Goal: Find specific page/section: Find specific page/section

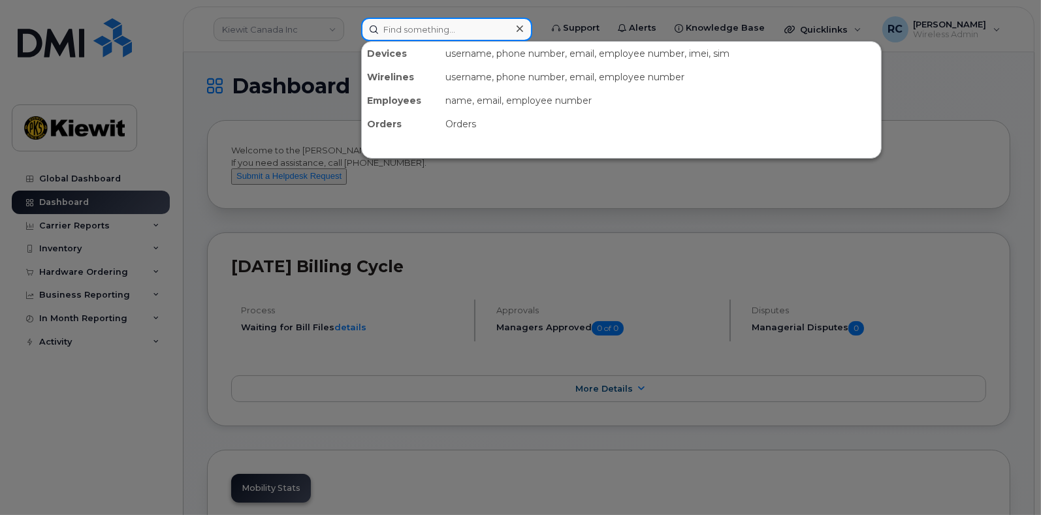
click at [420, 31] on input at bounding box center [446, 30] width 171 height 24
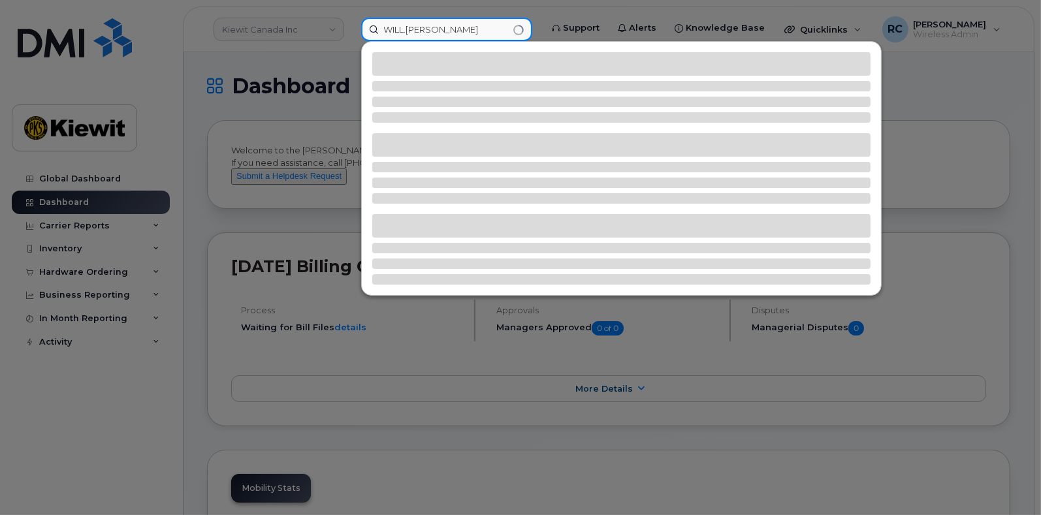
type input "WILL.[PERSON_NAME]"
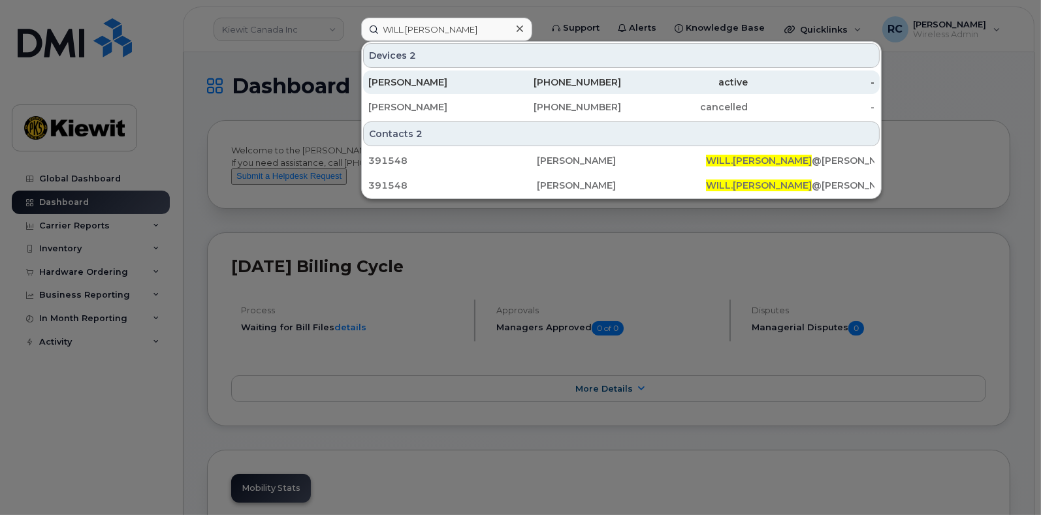
click at [509, 80] on div "[PHONE_NUMBER]" at bounding box center [558, 82] width 127 height 13
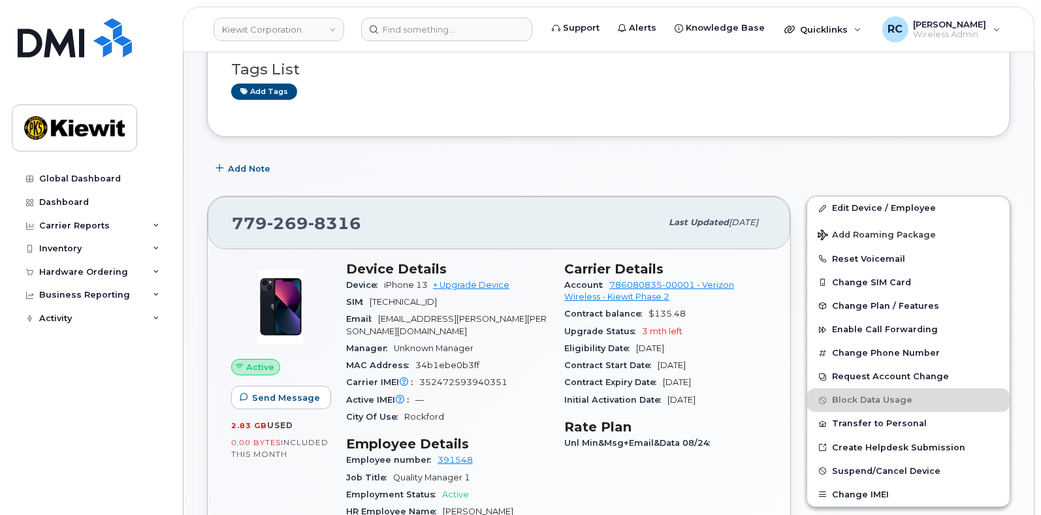
scroll to position [222, 0]
drag, startPoint x: 425, startPoint y: 280, endPoint x: 381, endPoint y: 284, distance: 44.6
click at [381, 284] on div "Device iPhone 13 + Upgrade Device" at bounding box center [447, 284] width 202 height 17
copy span "iPhone 13"
drag, startPoint x: 359, startPoint y: 217, endPoint x: 223, endPoint y: 213, distance: 135.9
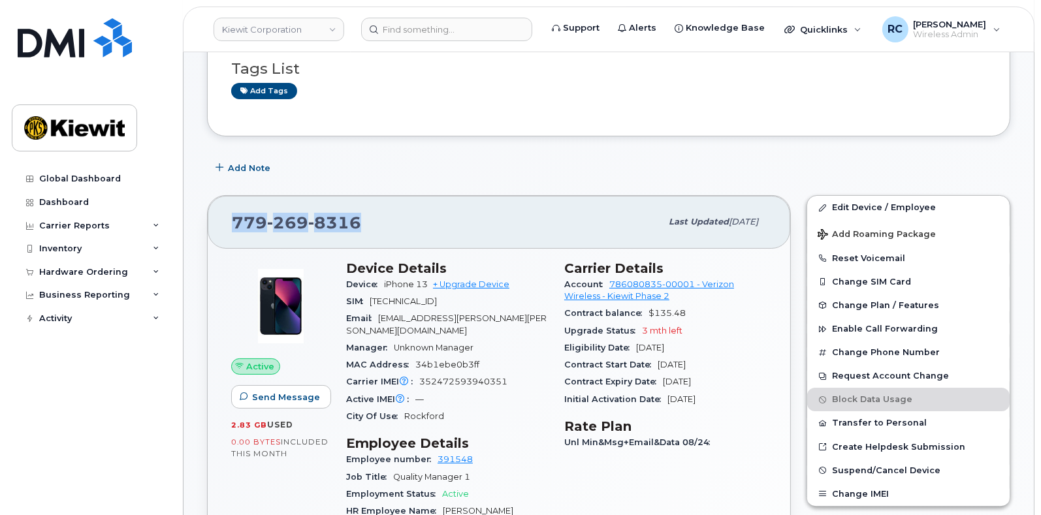
click at [223, 213] on div "[PHONE_NUMBER] Last updated [DATE]" at bounding box center [499, 222] width 583 height 52
copy span "[PHONE_NUMBER]"
drag, startPoint x: 428, startPoint y: 284, endPoint x: 379, endPoint y: 283, distance: 49.0
click at [379, 283] on div "Device iPhone 13 + Upgrade Device" at bounding box center [447, 284] width 202 height 17
copy span "iPhone 13"
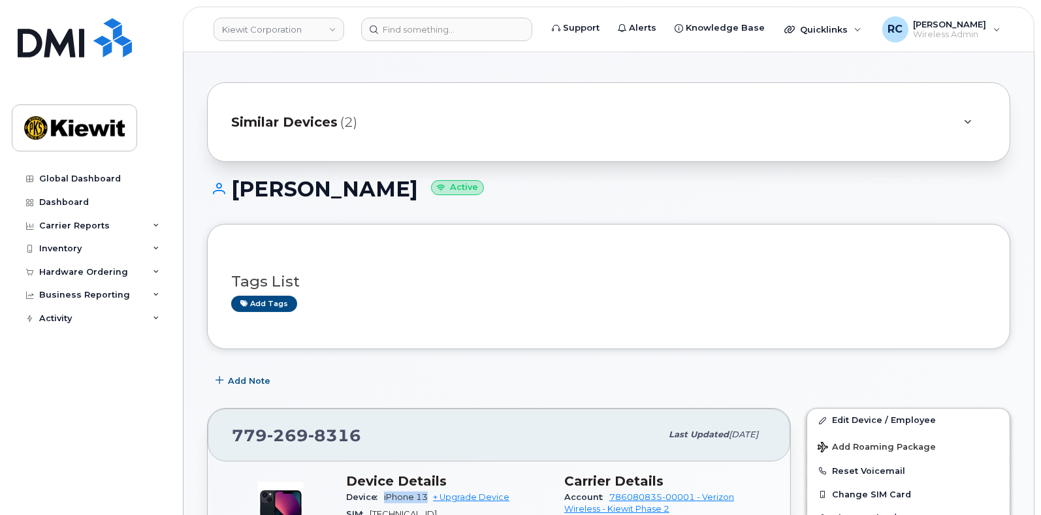
scroll to position [0, 0]
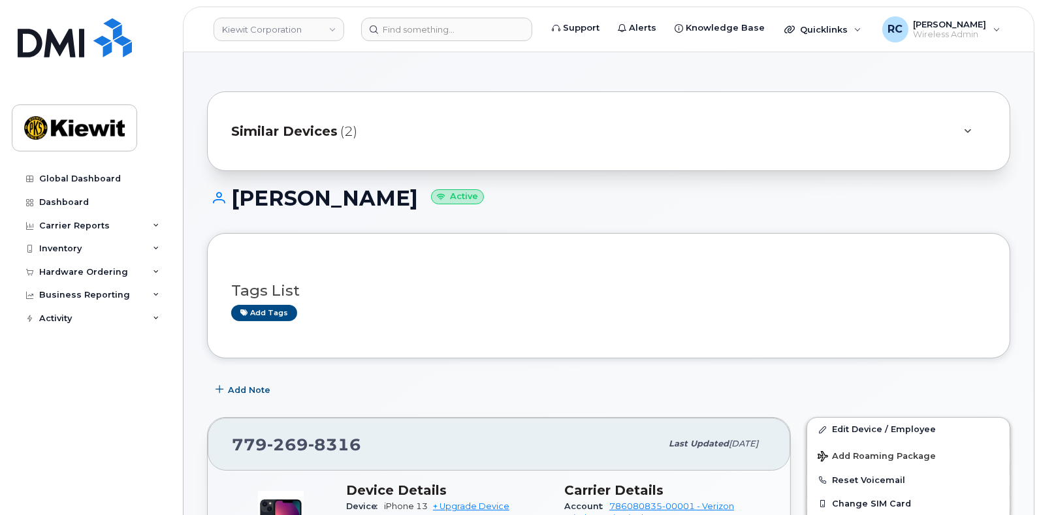
click at [789, 119] on div "Similar Devices (2)" at bounding box center [590, 131] width 718 height 31
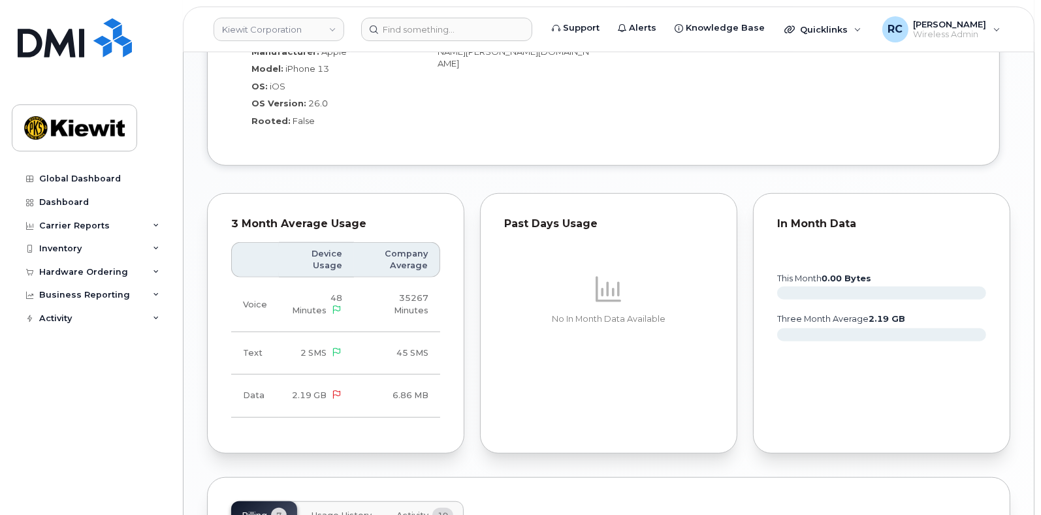
scroll to position [1242, 0]
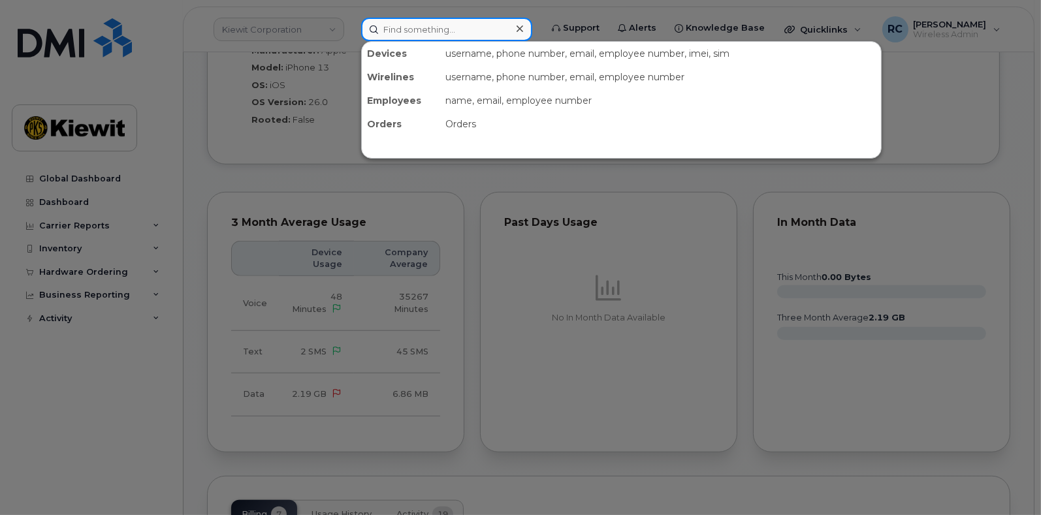
click at [428, 23] on input at bounding box center [446, 30] width 171 height 24
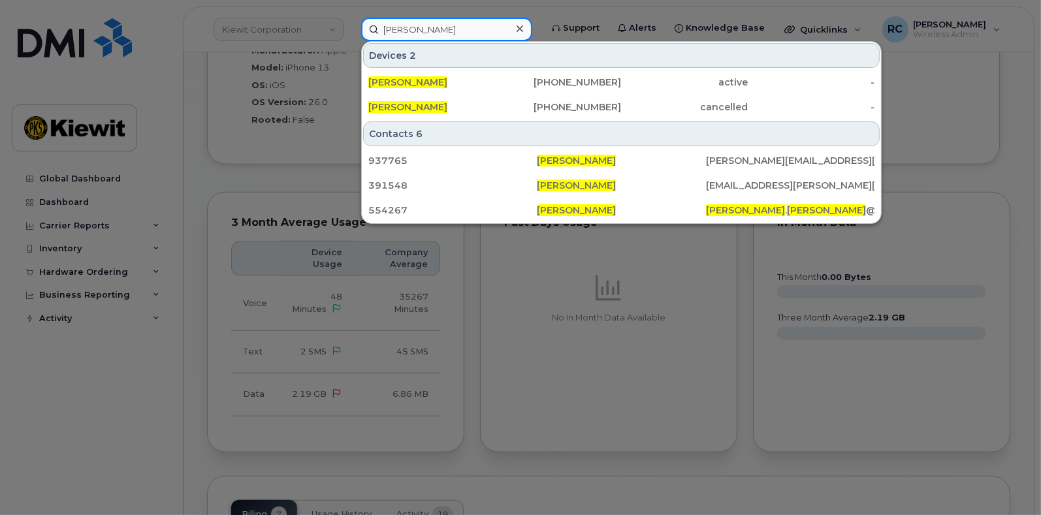
type input "[PERSON_NAME]"
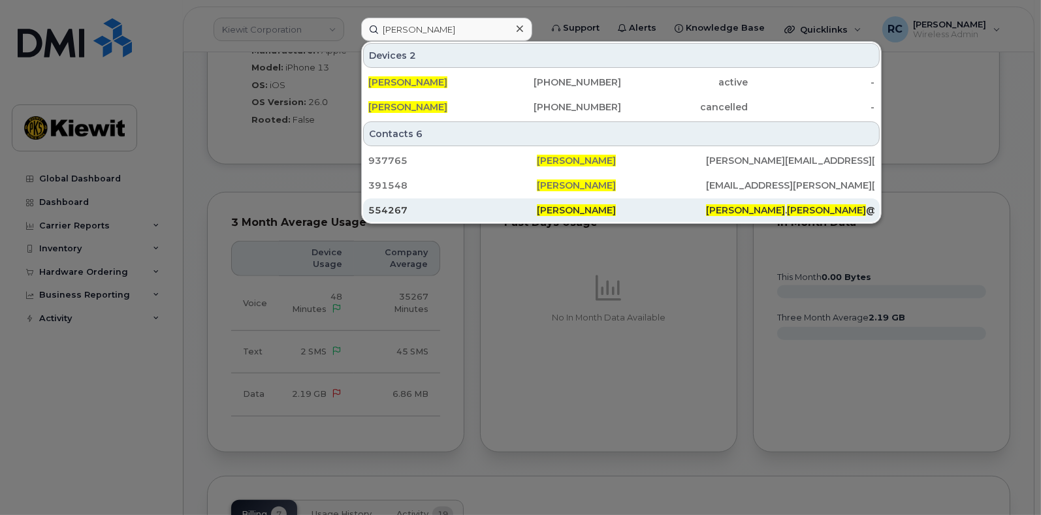
click at [647, 208] on div "[PERSON_NAME]" at bounding box center [621, 210] width 169 height 13
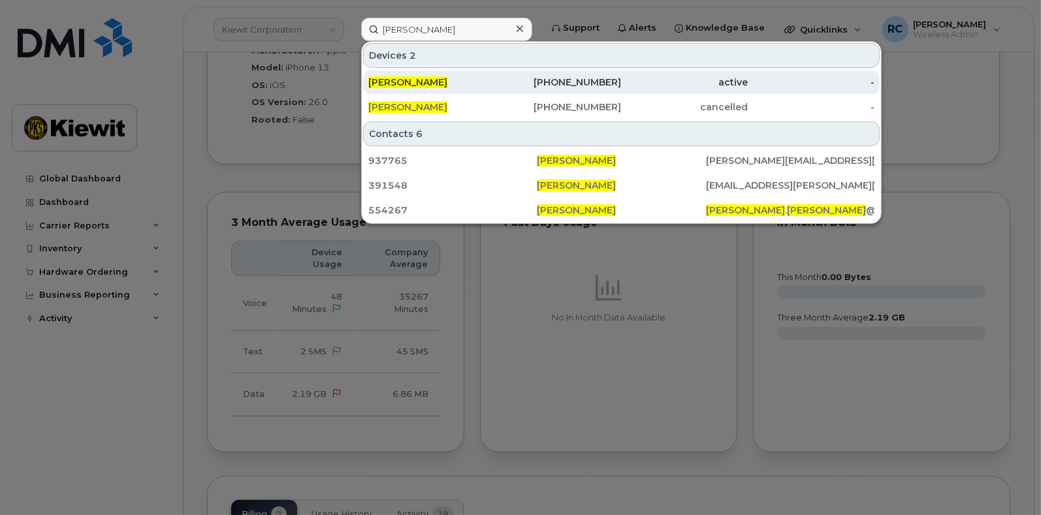
click at [504, 79] on div "[PHONE_NUMBER]" at bounding box center [558, 82] width 127 height 13
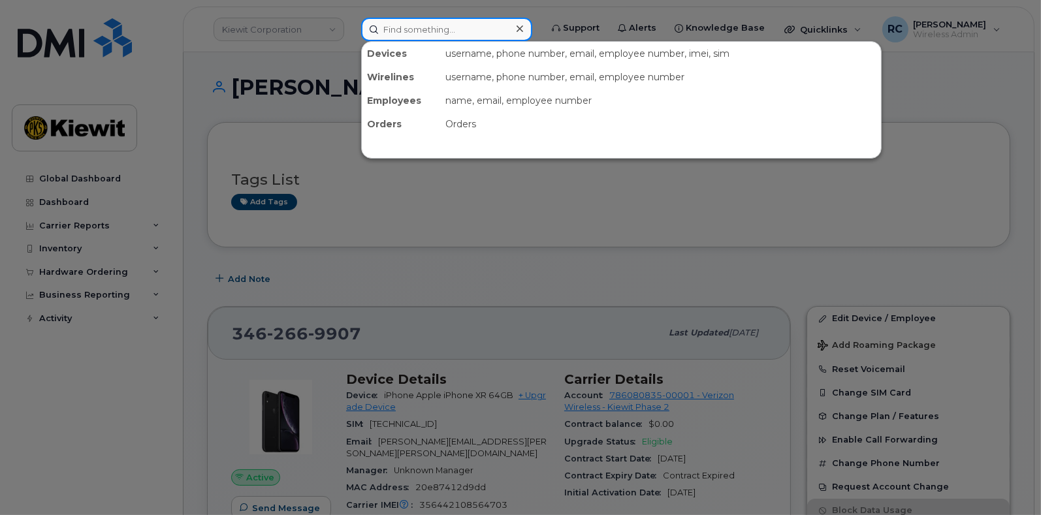
click at [451, 33] on input at bounding box center [446, 30] width 171 height 24
